Goal: Answer question/provide support

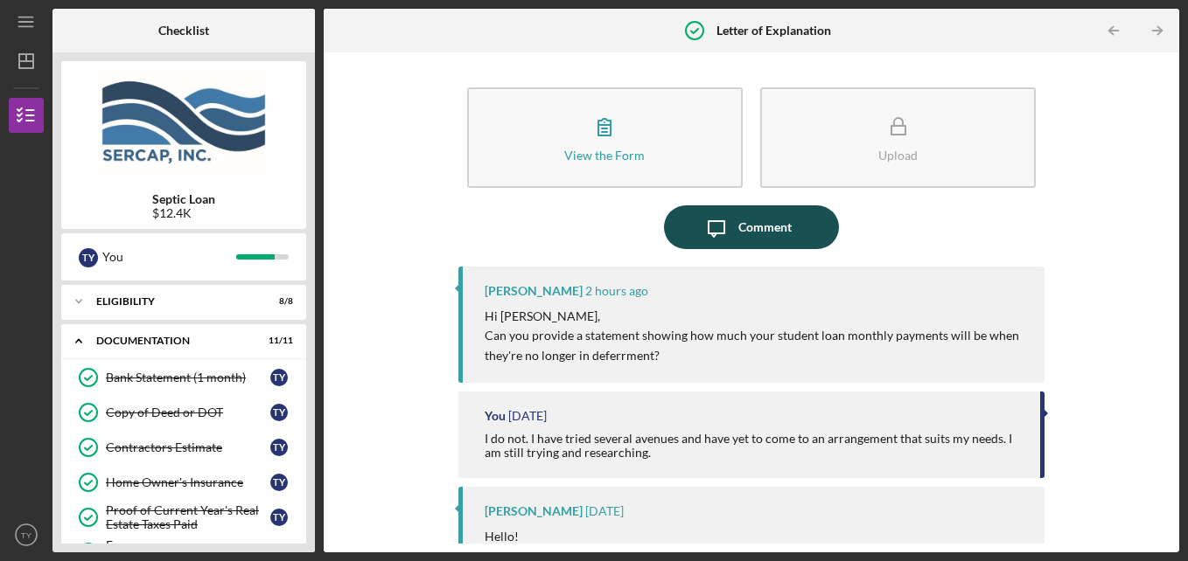
scroll to position [437, 0]
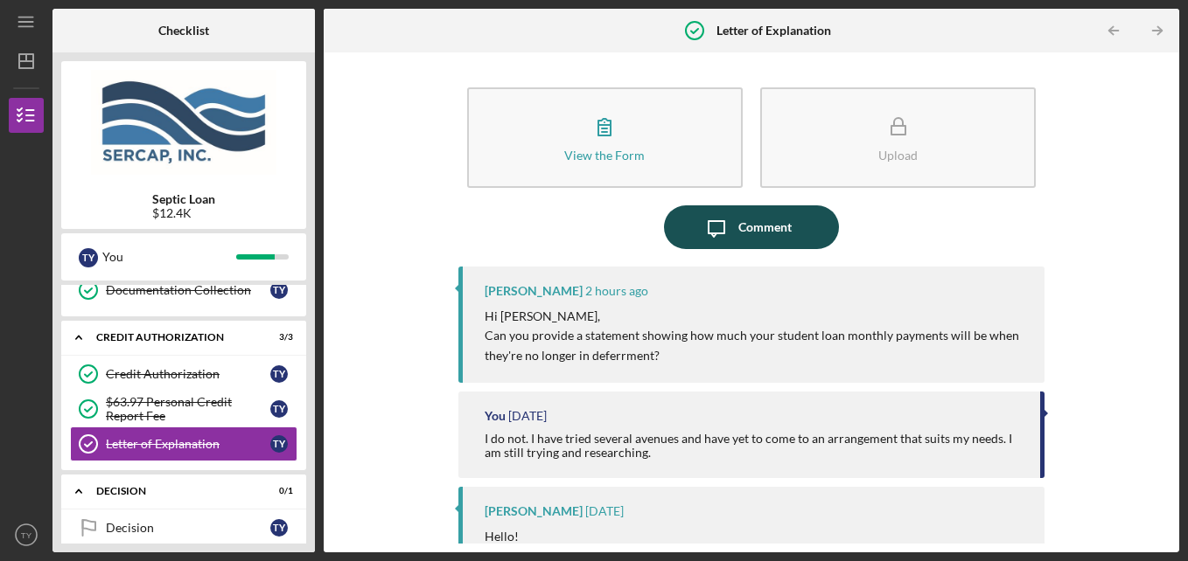
click at [761, 227] on div "Comment" at bounding box center [764, 228] width 53 height 44
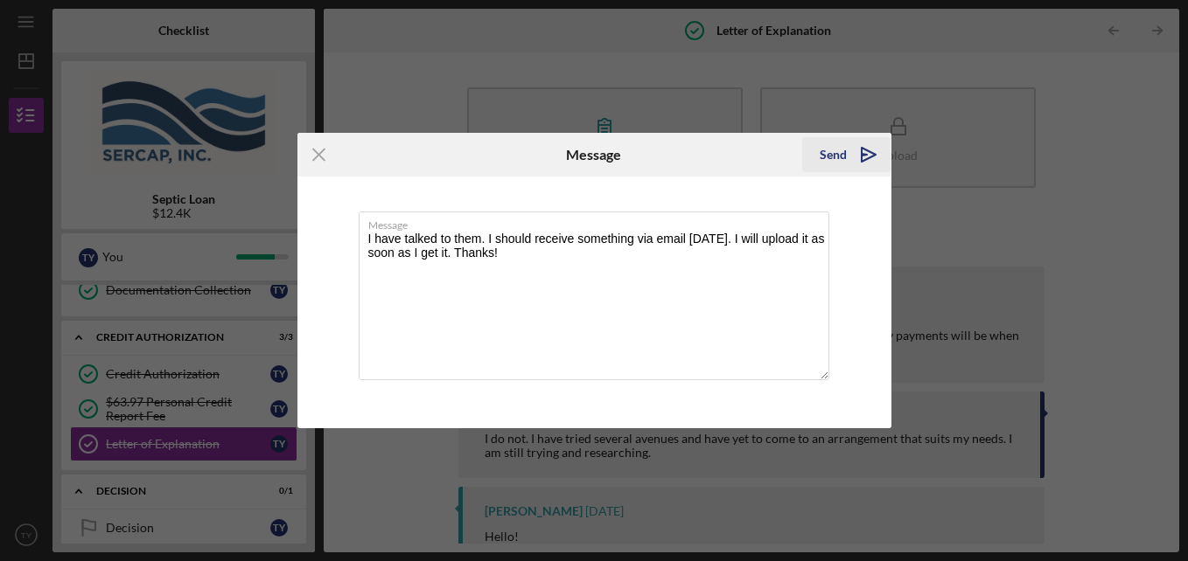
type textarea "I have talked to them. I should receive something via email [DATE]. I will uplo…"
click at [828, 166] on div "Send" at bounding box center [832, 154] width 27 height 35
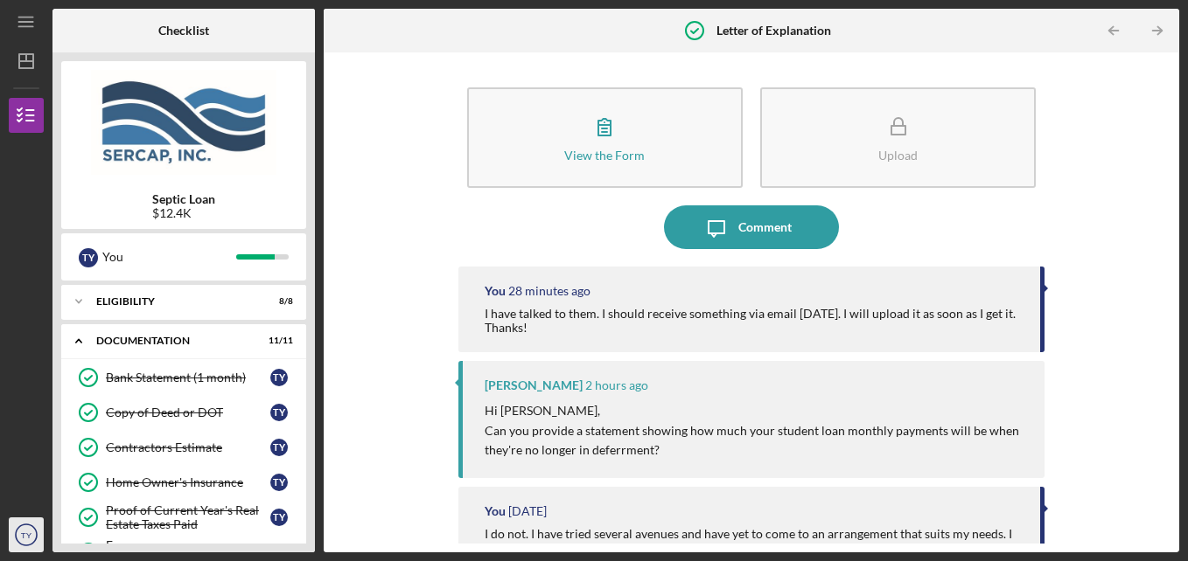
click at [18, 522] on icon "TY" at bounding box center [26, 535] width 35 height 44
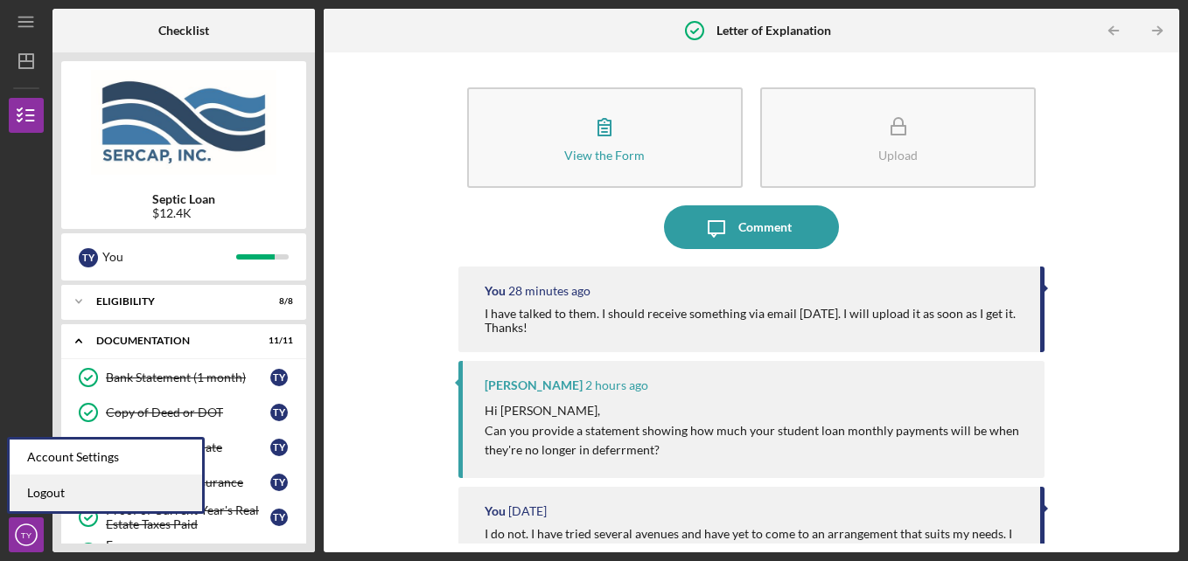
click at [32, 491] on link "Logout" at bounding box center [106, 494] width 192 height 36
